Goal: Task Accomplishment & Management: Use online tool/utility

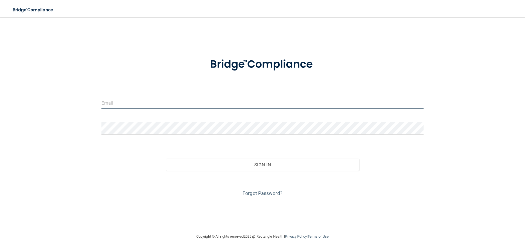
type input "beaconprimarycare1@gmail.com"
drag, startPoint x: 173, startPoint y: 104, endPoint x: 58, endPoint y: 109, distance: 115.5
click at [58, 109] on div "beaconprimarycare1@gmail.com Invalid email/password. You don't have permission …" at bounding box center [262, 125] width 503 height 205
type input "[EMAIL_ADDRESS][DOMAIN_NAME]"
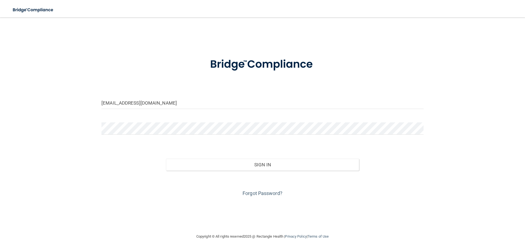
click at [130, 135] on div at bounding box center [262, 130] width 330 height 16
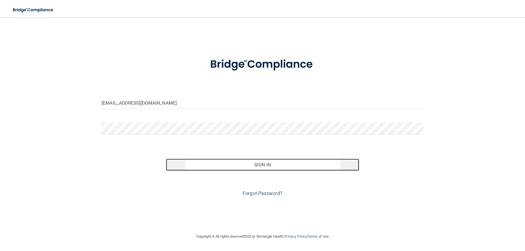
click at [255, 166] on button "Sign In" at bounding box center [262, 165] width 193 height 12
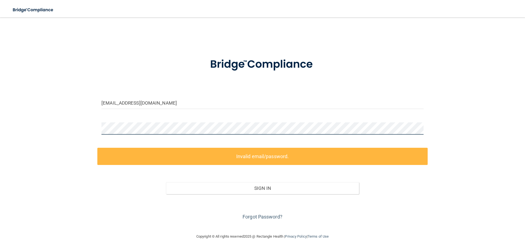
click at [74, 136] on div "mymy1.honey@gmail.com Invalid email/password. You don't have permission to acce…" at bounding box center [262, 125] width 503 height 205
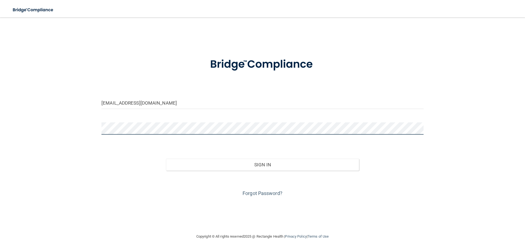
click at [166, 159] on button "Sign In" at bounding box center [262, 165] width 193 height 12
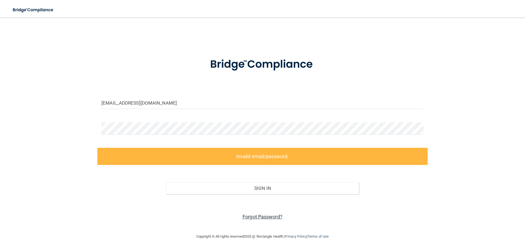
click at [278, 215] on link "Forgot Password?" at bounding box center [263, 217] width 40 height 6
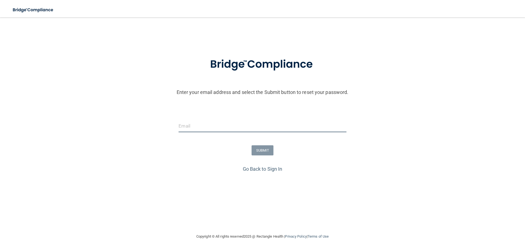
click at [180, 128] on input "email" at bounding box center [263, 126] width 168 height 12
type input "[EMAIL_ADDRESS][DOMAIN_NAME]"
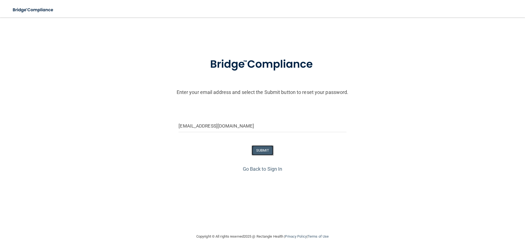
click at [263, 150] on button "SUBMIT" at bounding box center [263, 150] width 22 height 10
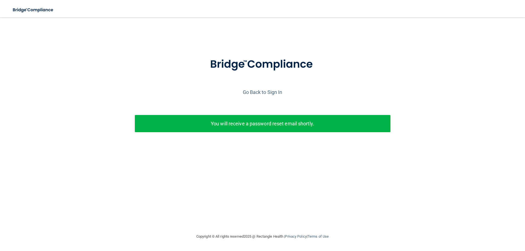
click at [259, 127] on p "You will receive a password reset email shortly." at bounding box center [262, 123] width 247 height 9
click at [265, 92] on link "Go Back to Sign In" at bounding box center [263, 92] width 40 height 6
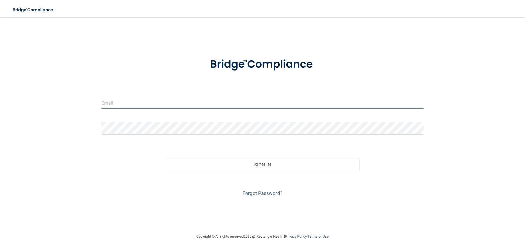
type input "beaconprimarycare1@gmail.com"
click at [135, 104] on input "beaconprimarycare1@gmail.com" at bounding box center [262, 103] width 322 height 12
drag, startPoint x: 177, startPoint y: 107, endPoint x: 51, endPoint y: 106, distance: 126.0
click at [52, 106] on div "beaconprimarycare1@gmail.com Invalid email/password. You don't have permission …" at bounding box center [262, 125] width 503 height 205
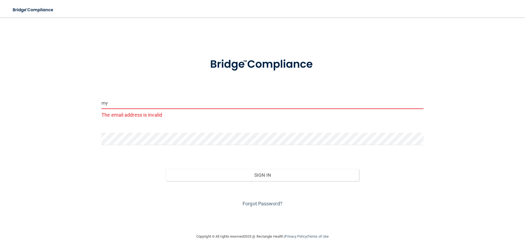
type input "[EMAIL_ADDRESS][DOMAIN_NAME]"
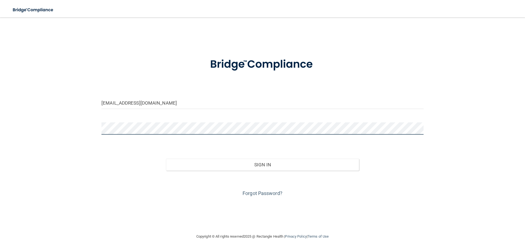
click at [86, 134] on div "mymy1.honey@gmail.com Invalid email/password. You don't have permission to acce…" at bounding box center [262, 125] width 503 height 205
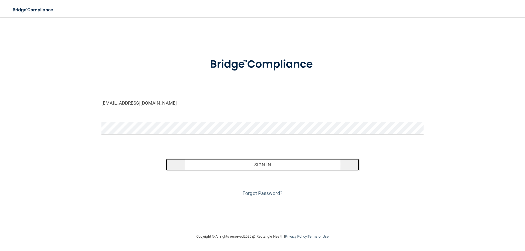
click at [286, 163] on button "Sign In" at bounding box center [262, 165] width 193 height 12
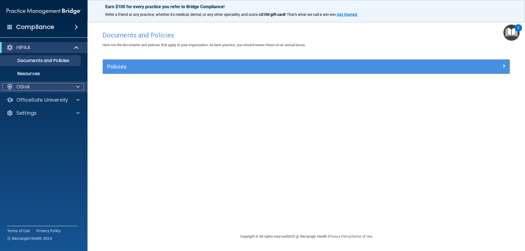
click at [17, 86] on p "OSHA" at bounding box center [23, 87] width 14 height 7
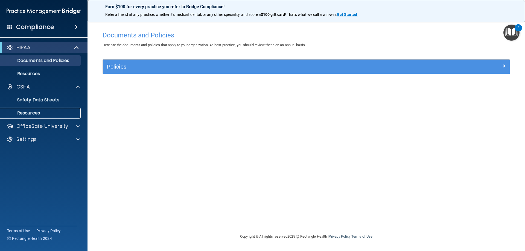
click at [25, 116] on link "Resources" at bounding box center [38, 113] width 86 height 11
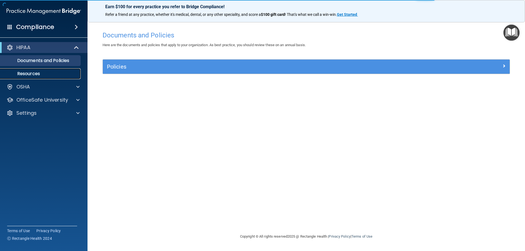
click at [39, 73] on p "Resources" at bounding box center [41, 73] width 75 height 5
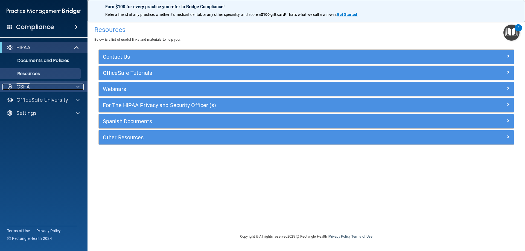
click at [33, 90] on div "OSHA" at bounding box center [36, 87] width 68 height 7
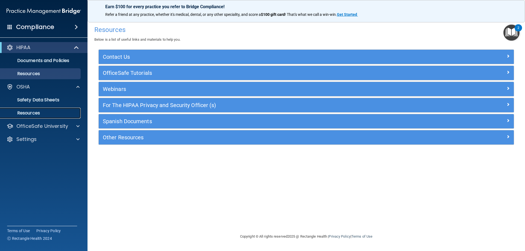
click at [36, 114] on p "Resources" at bounding box center [41, 112] width 75 height 5
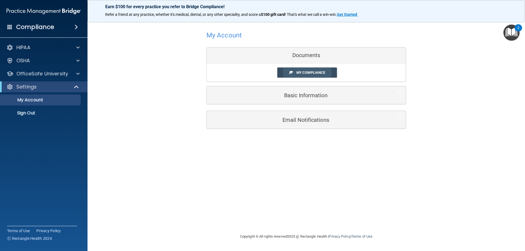
click at [313, 73] on span "My Compliance" at bounding box center [310, 73] width 29 height 4
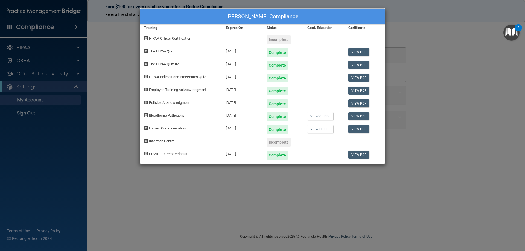
click at [148, 141] on div "Infection Control" at bounding box center [181, 140] width 82 height 13
click at [429, 54] on div "LaMyra Luttrell's Compliance Training Expires On Status Cont. Education Certifi…" at bounding box center [262, 125] width 525 height 251
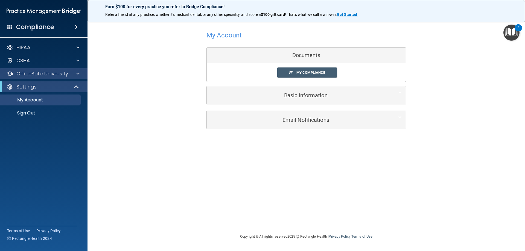
click at [69, 77] on div "OfficeSafe University" at bounding box center [44, 73] width 88 height 11
click at [78, 75] on span at bounding box center [77, 74] width 3 height 7
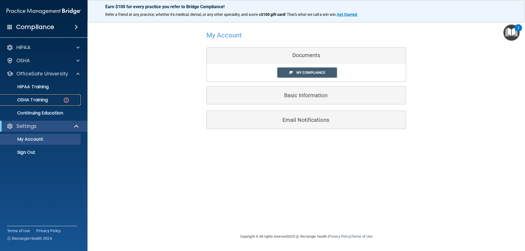
click at [61, 100] on div "OSHA Training" at bounding box center [41, 99] width 75 height 5
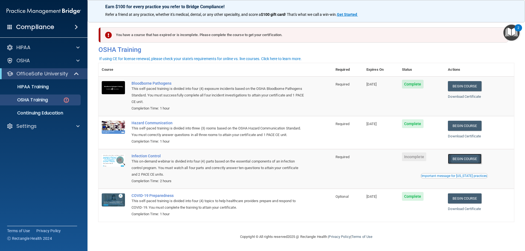
click at [469, 164] on link "Begin Course" at bounding box center [464, 159] width 33 height 10
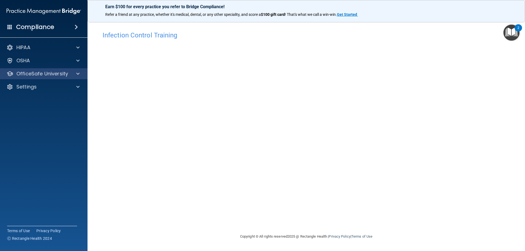
click at [73, 78] on div "OfficeSafe University" at bounding box center [44, 73] width 88 height 11
click at [78, 73] on span at bounding box center [77, 74] width 3 height 7
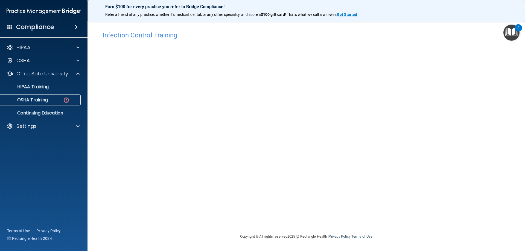
click at [60, 103] on link "OSHA Training" at bounding box center [38, 100] width 86 height 11
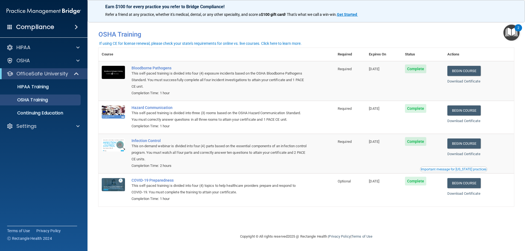
click at [61, 93] on ul "HIPAA Training OSHA Training Continuing Education" at bounding box center [44, 98] width 99 height 39
click at [63, 87] on div "HIPAA Training" at bounding box center [41, 86] width 75 height 5
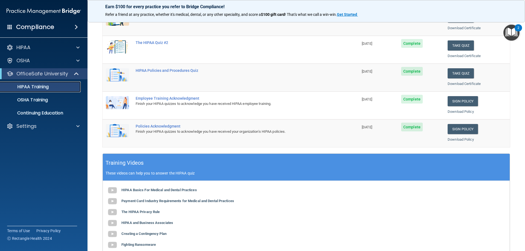
scroll to position [78, 0]
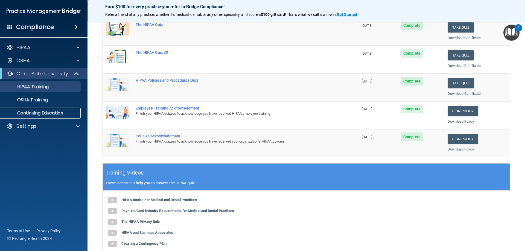
click at [56, 114] on p "Continuing Education" at bounding box center [41, 112] width 75 height 5
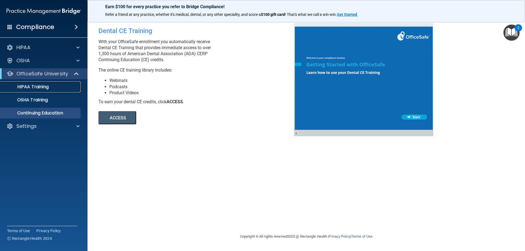
click at [41, 86] on p "HIPAA Training" at bounding box center [26, 86] width 45 height 5
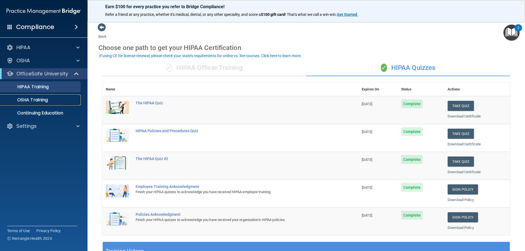
click at [44, 104] on link "OSHA Training" at bounding box center [38, 100] width 86 height 11
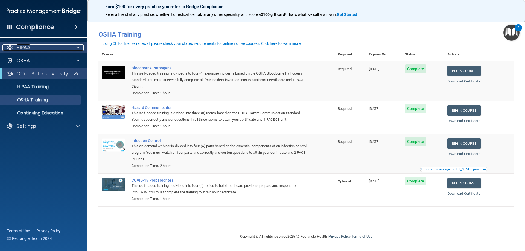
click at [47, 50] on div "HIPAA" at bounding box center [36, 47] width 68 height 7
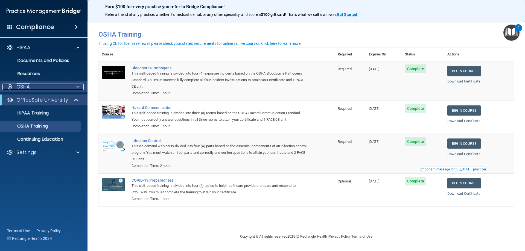
click at [47, 86] on div "OSHA" at bounding box center [36, 87] width 68 height 7
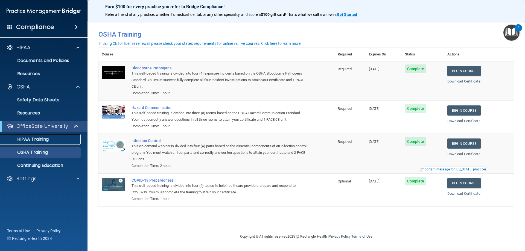
click at [39, 138] on p "HIPAA Training" at bounding box center [26, 139] width 45 height 5
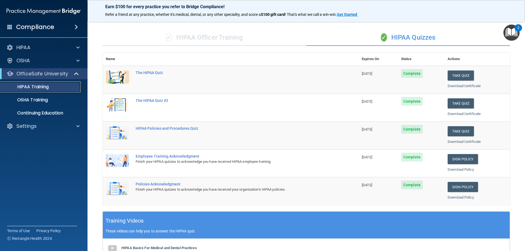
scroll to position [24, 0]
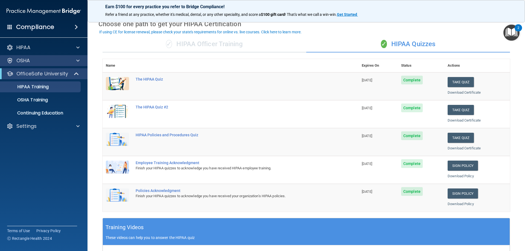
click at [45, 64] on div "OSHA" at bounding box center [44, 60] width 88 height 11
click at [30, 62] on div "OSHA" at bounding box center [36, 60] width 68 height 7
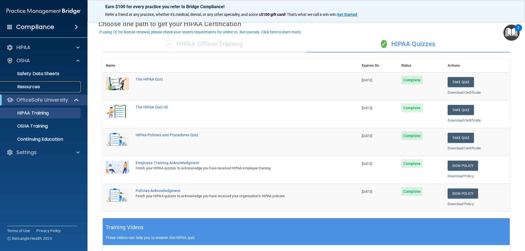
click at [27, 90] on link "Resources" at bounding box center [38, 86] width 86 height 11
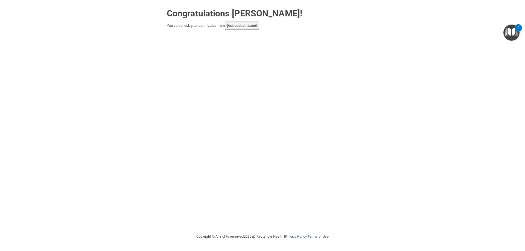
click at [253, 27] on link "your account page!" at bounding box center [242, 26] width 30 height 4
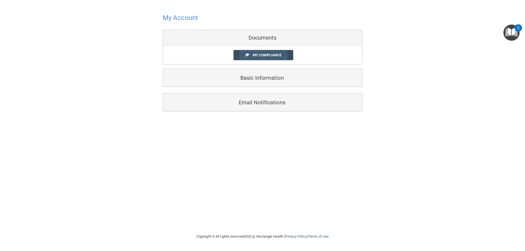
click at [260, 56] on span "My Compliance" at bounding box center [267, 55] width 29 height 4
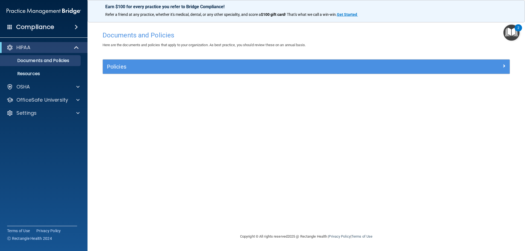
click at [47, 30] on h4 "Compliance" at bounding box center [35, 27] width 38 height 8
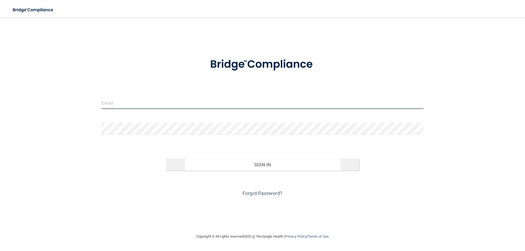
type input "[EMAIL_ADDRESS][DOMAIN_NAME]"
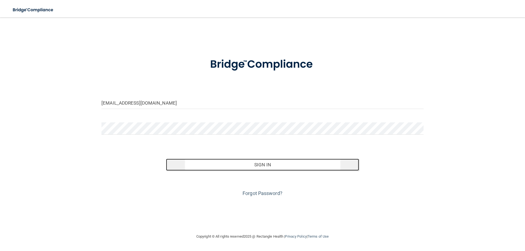
click at [262, 164] on button "Sign In" at bounding box center [262, 165] width 193 height 12
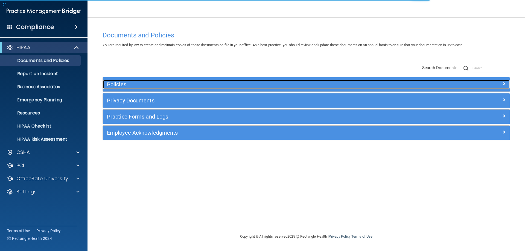
click at [116, 82] on h5 "Policies" at bounding box center [255, 84] width 297 height 6
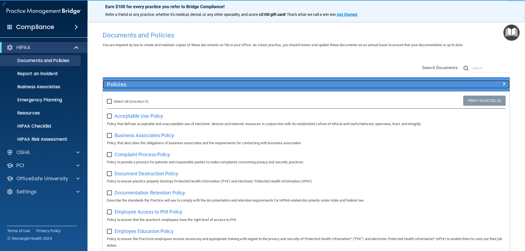
scroll to position [55, 0]
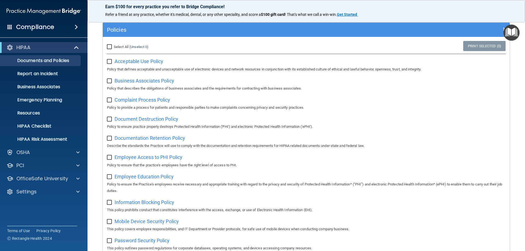
click at [33, 30] on h4 "Compliance" at bounding box center [35, 27] width 38 height 8
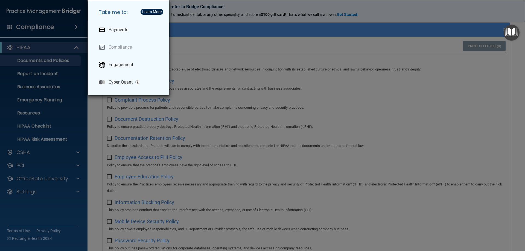
click at [304, 70] on div "Take me to: Payments Compliance Engagement Cyber Quant" at bounding box center [262, 125] width 525 height 251
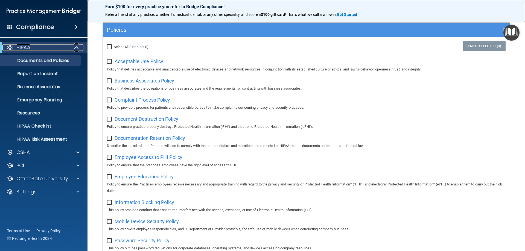
click at [74, 46] on div at bounding box center [76, 47] width 13 height 7
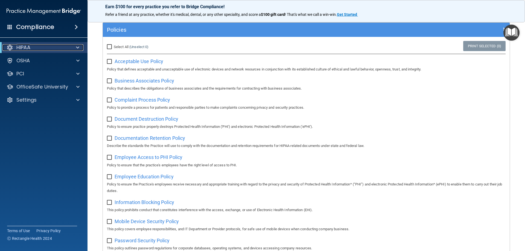
click at [74, 46] on div at bounding box center [76, 47] width 13 height 7
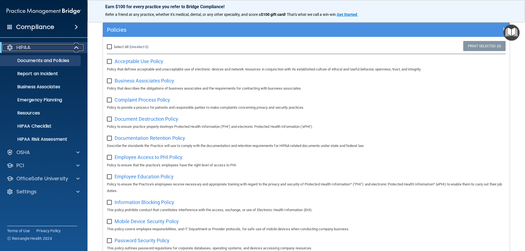
click at [77, 46] on span at bounding box center [77, 47] width 5 height 7
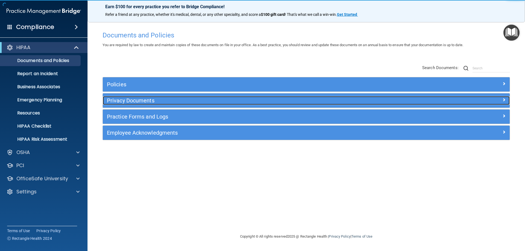
click at [122, 99] on h5 "Privacy Documents" at bounding box center [255, 101] width 297 height 6
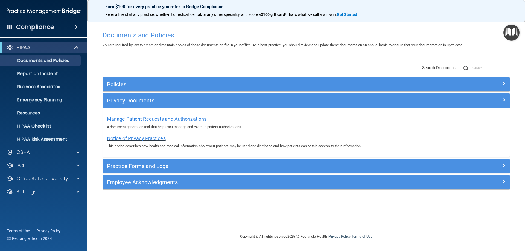
click at [130, 136] on span "Notice of Privacy Practices" at bounding box center [136, 139] width 59 height 6
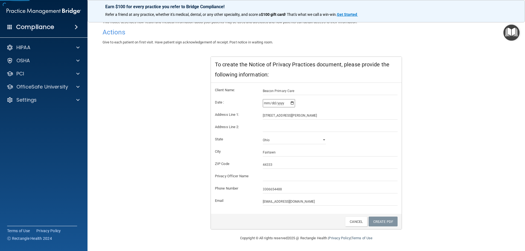
scroll to position [52, 0]
click at [279, 178] on input "text" at bounding box center [330, 177] width 135 height 8
type input "Jennifer Wurst, MD"
click at [375, 218] on link "Create PDF" at bounding box center [383, 222] width 29 height 10
